Goal: Task Accomplishment & Management: Manage account settings

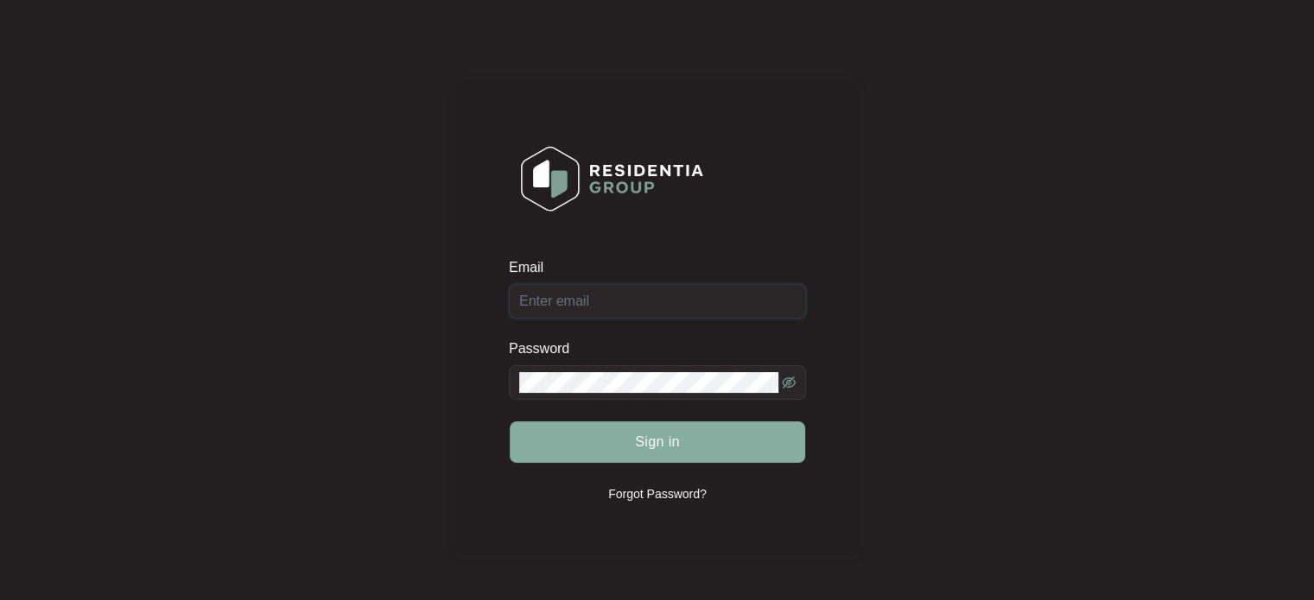
type input "[EMAIL_ADDRESS][DOMAIN_NAME]"
click at [665, 439] on span "Sign in" at bounding box center [657, 442] width 45 height 21
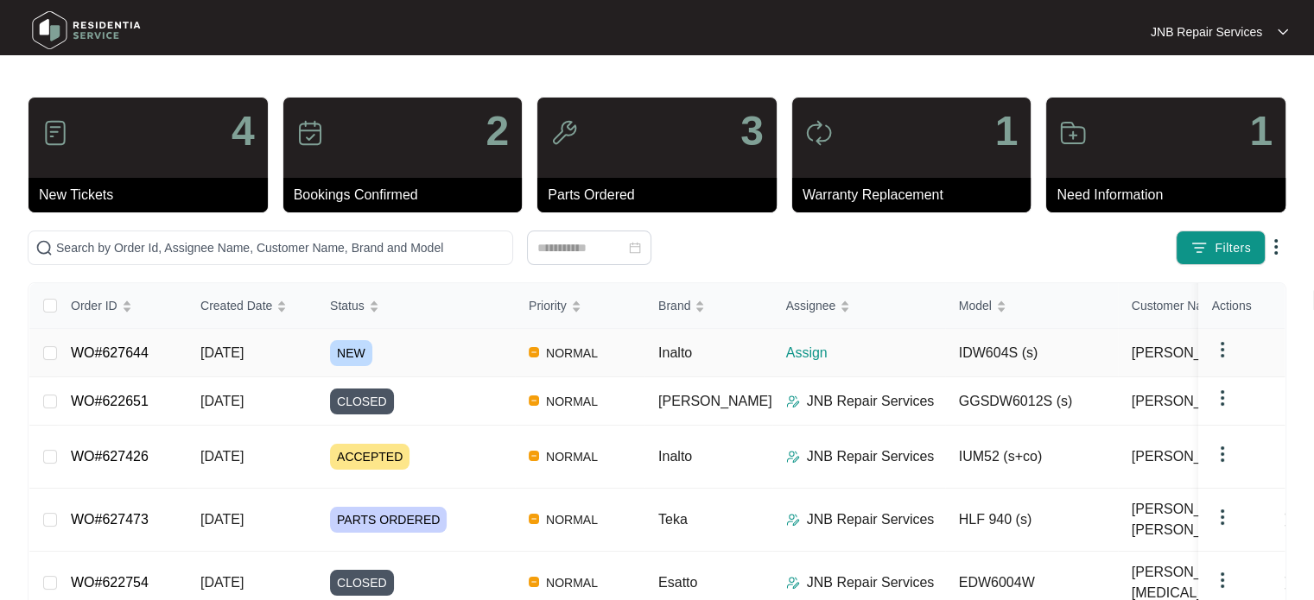
click at [324, 352] on td "NEW" at bounding box center [415, 353] width 199 height 48
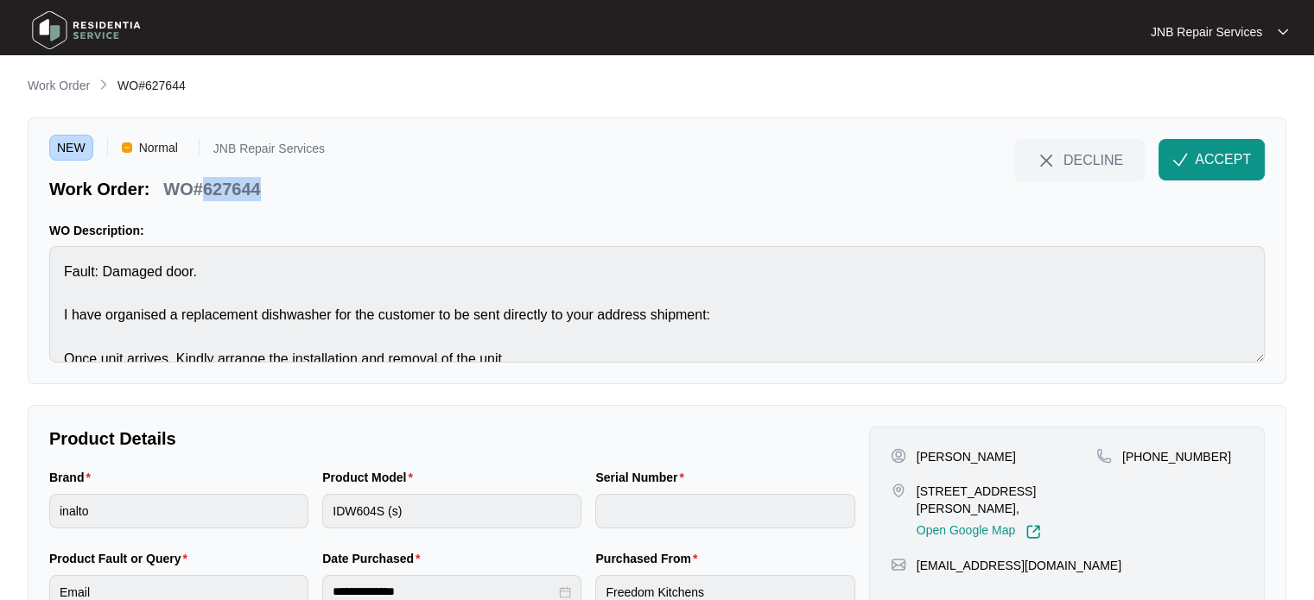
drag, startPoint x: 263, startPoint y: 194, endPoint x: 200, endPoint y: 189, distance: 62.3
click at [200, 189] on div "WO#627644" at bounding box center [211, 186] width 111 height 30
copy p "627644"
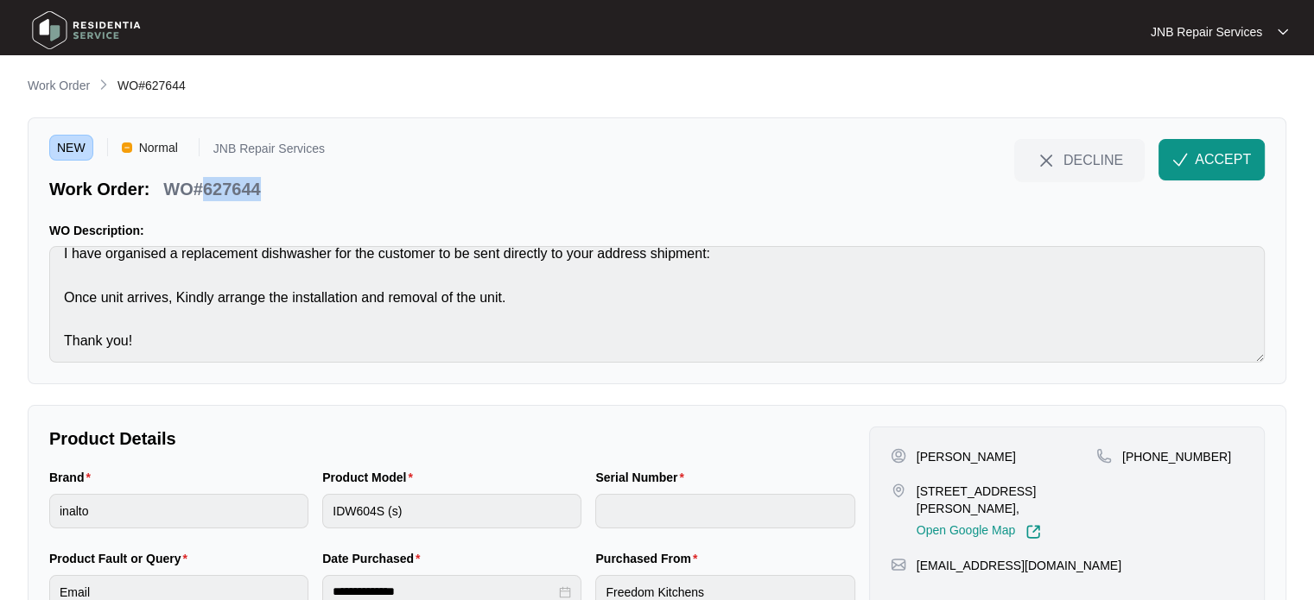
scroll to position [65, 0]
drag, startPoint x: 1019, startPoint y: 454, endPoint x: 910, endPoint y: 456, distance: 108.9
click at [910, 456] on div "[PERSON_NAME]" at bounding box center [994, 456] width 206 height 17
copy div "[PERSON_NAME]"
click at [955, 496] on p "[STREET_ADDRESS][PERSON_NAME]," at bounding box center [1007, 500] width 180 height 35
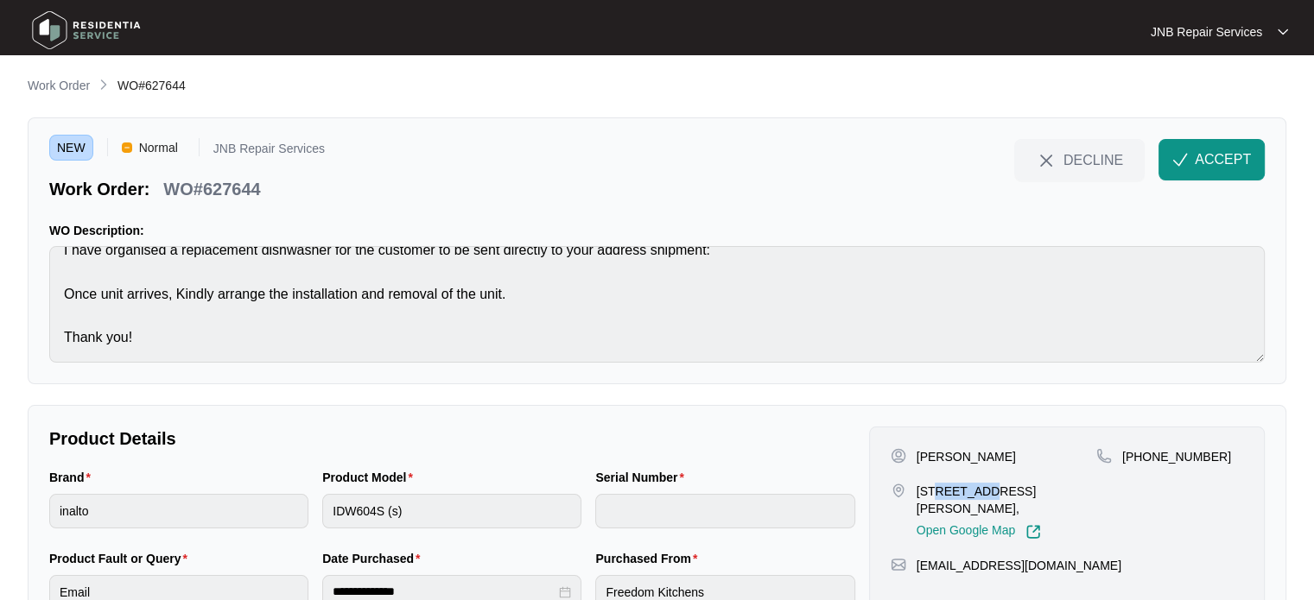
click at [955, 496] on p "[STREET_ADDRESS][PERSON_NAME]," at bounding box center [1007, 500] width 180 height 35
copy p "[STREET_ADDRESS][PERSON_NAME],"
click at [1163, 454] on p "[PHONE_NUMBER]" at bounding box center [1176, 456] width 109 height 17
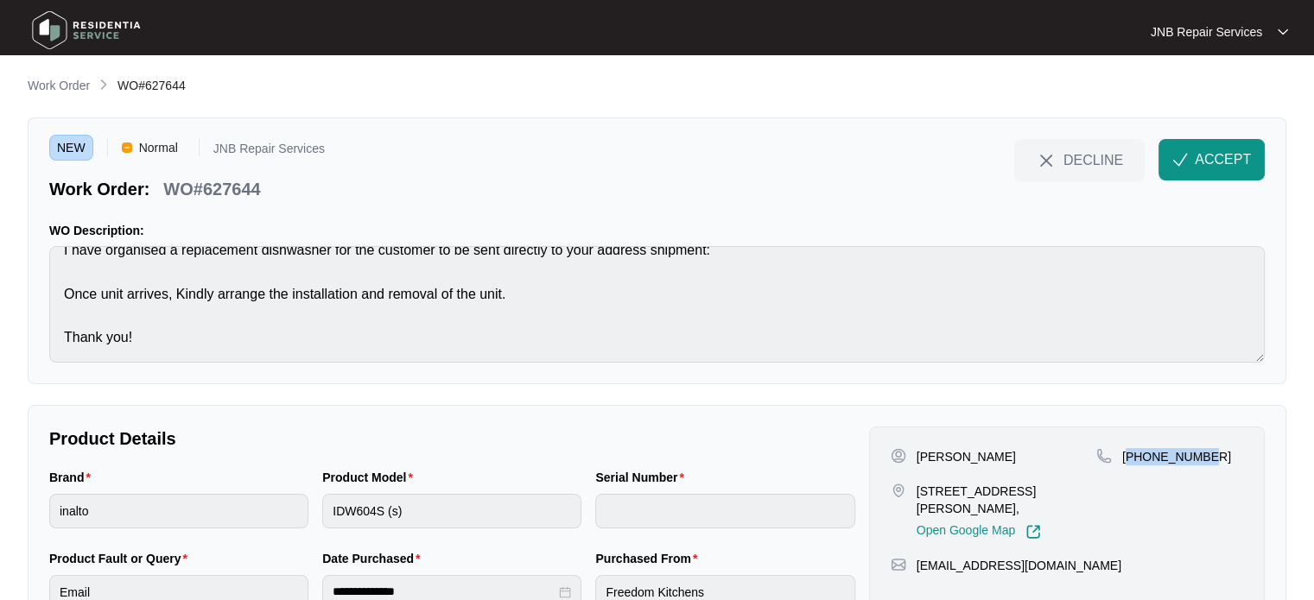
copy p "61403785915"
drag, startPoint x: 942, startPoint y: 507, endPoint x: 916, endPoint y: 499, distance: 27.9
click at [917, 499] on p "[STREET_ADDRESS][PERSON_NAME]," at bounding box center [1007, 500] width 180 height 35
copy p "[STREET_ADDRESS][PERSON_NAME],"
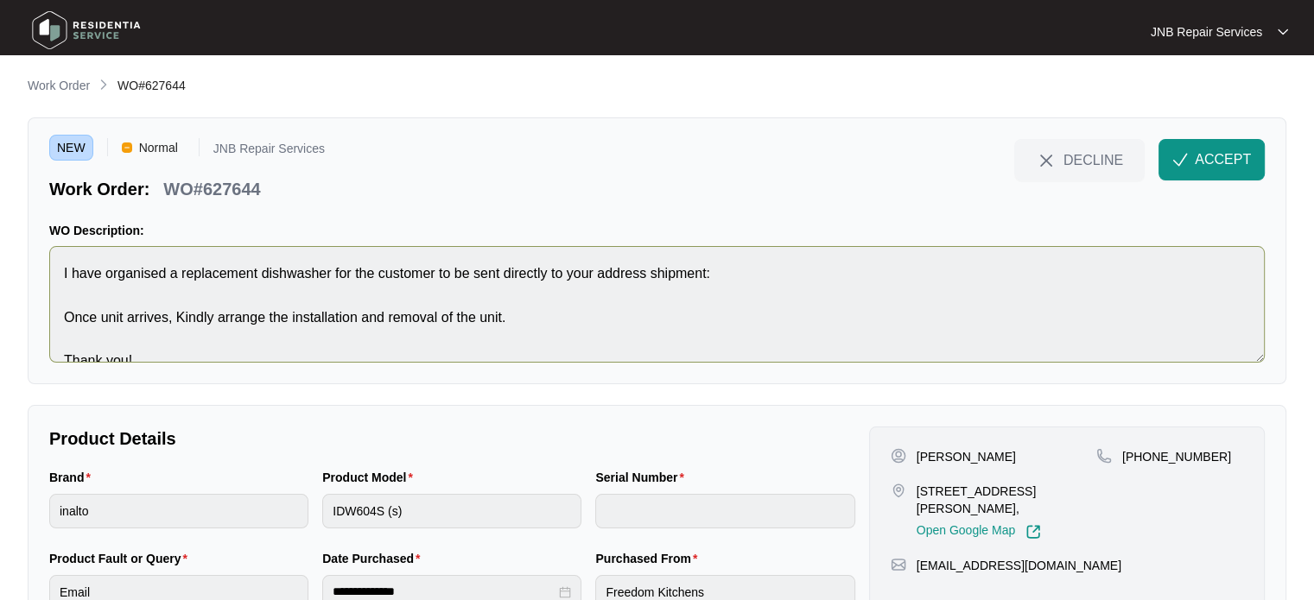
scroll to position [0, 0]
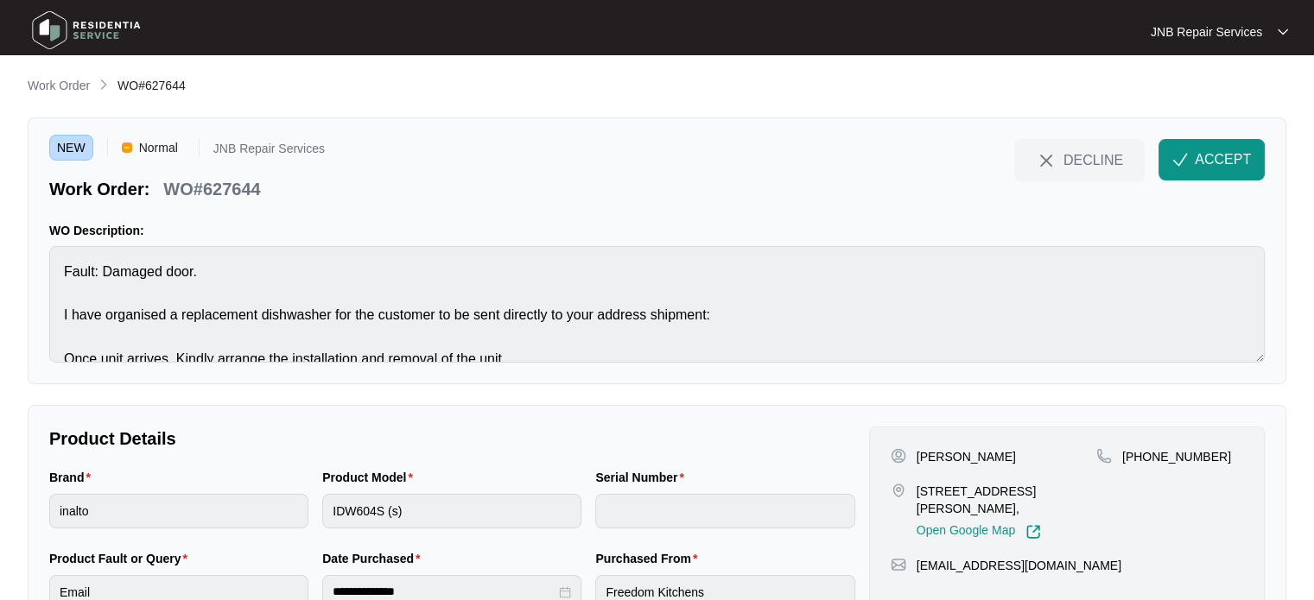
click at [834, 219] on div "NEW Normal JNB Repair Services Work Order: WO#627644 DECLINE ACCEPT WO Descript…" at bounding box center [657, 250] width 1259 height 267
